Goal: Find specific page/section

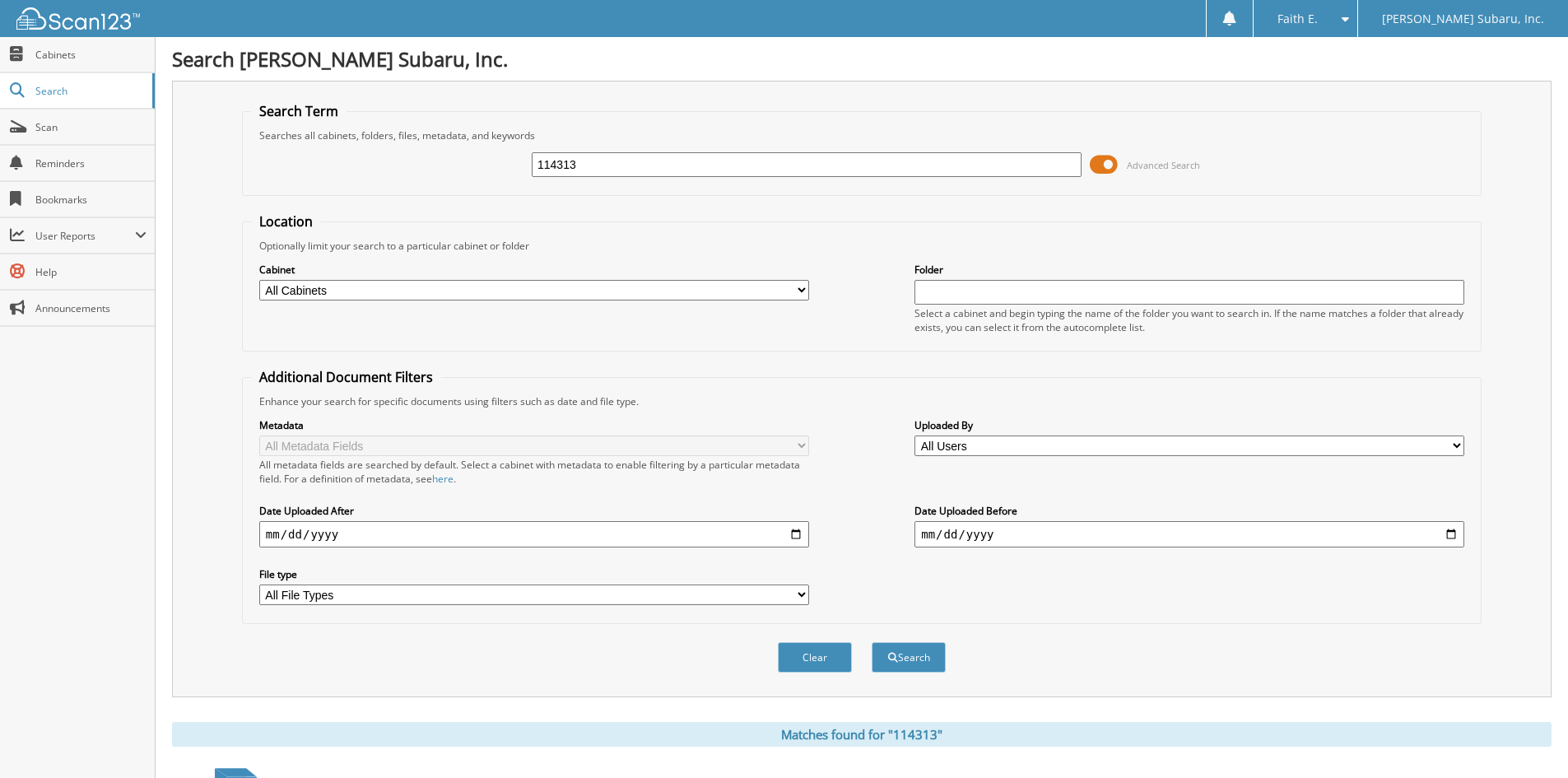
click at [599, 145] on div "114313 Advanced Search" at bounding box center [861, 164] width 1221 height 44
click at [595, 174] on input "114313" at bounding box center [806, 164] width 550 height 25
type input "TRUIST"
click at [871, 642] on button "Search" at bounding box center [908, 657] width 74 height 30
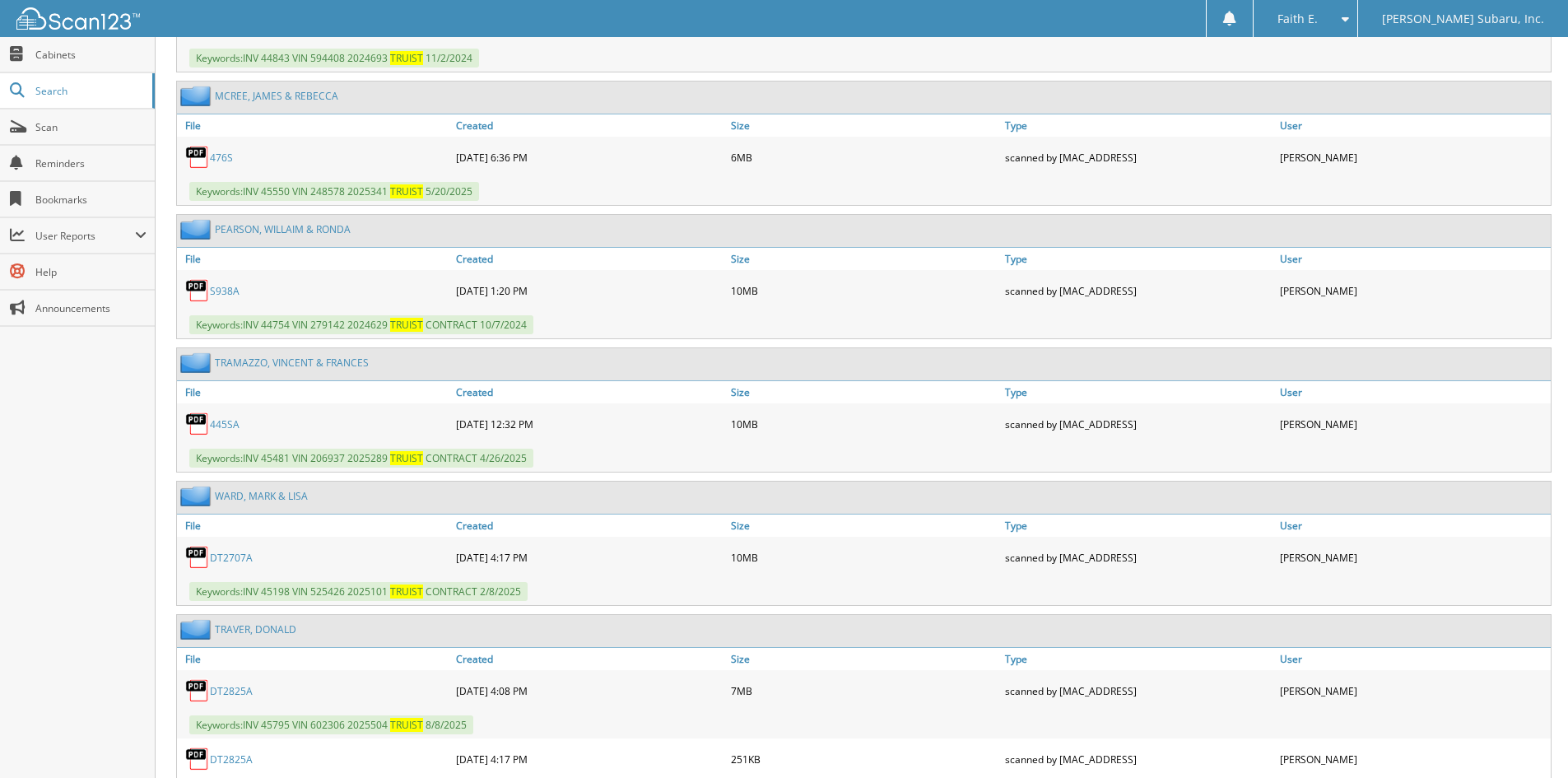
scroll to position [5103, 0]
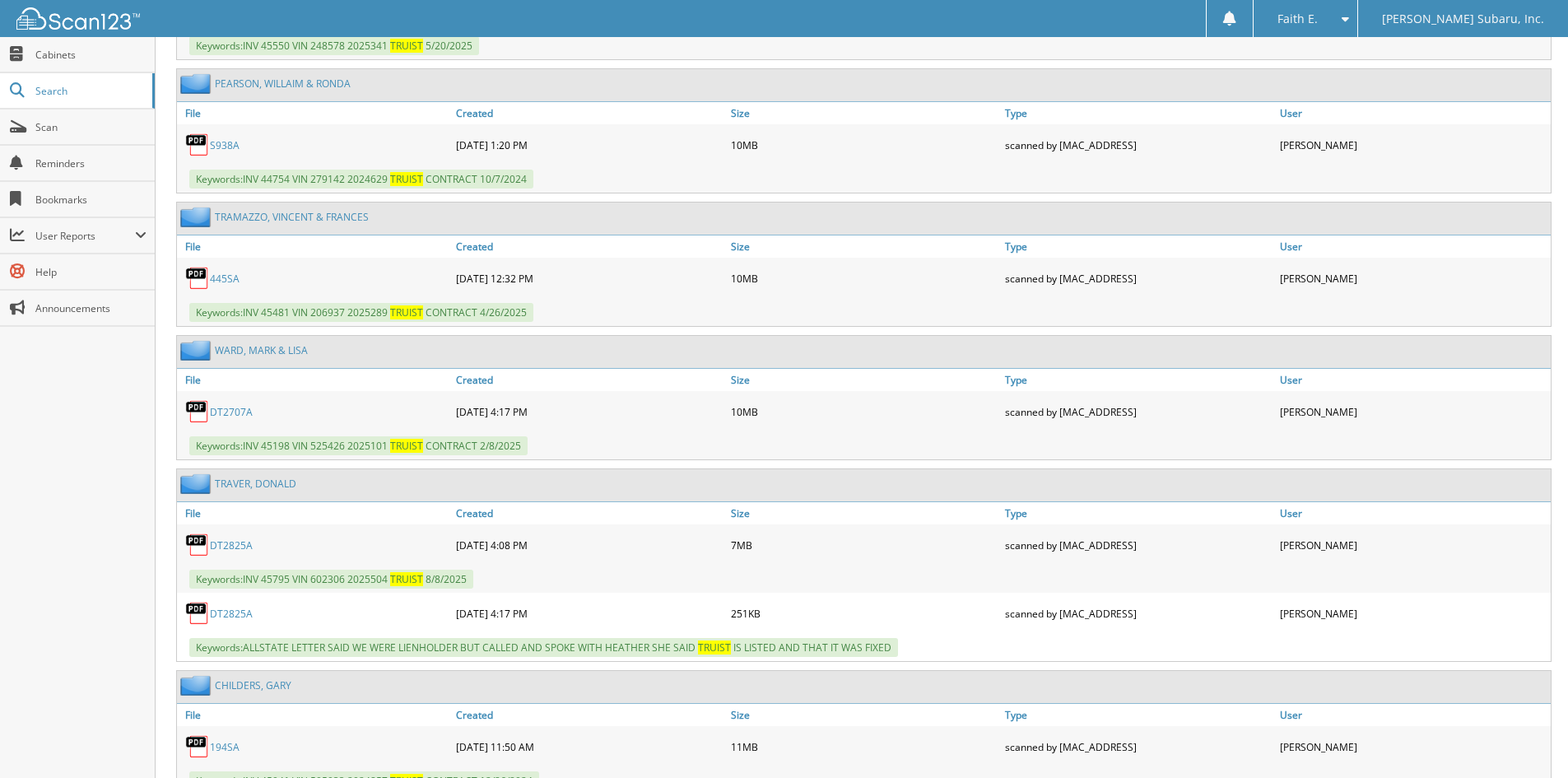
click at [267, 208] on div "[PERSON_NAME] & [PERSON_NAME]" at bounding box center [272, 217] width 191 height 21
click at [265, 217] on link "[PERSON_NAME] & [PERSON_NAME]" at bounding box center [291, 217] width 154 height 14
